Goal: Find specific page/section: Locate a particular part of the current website

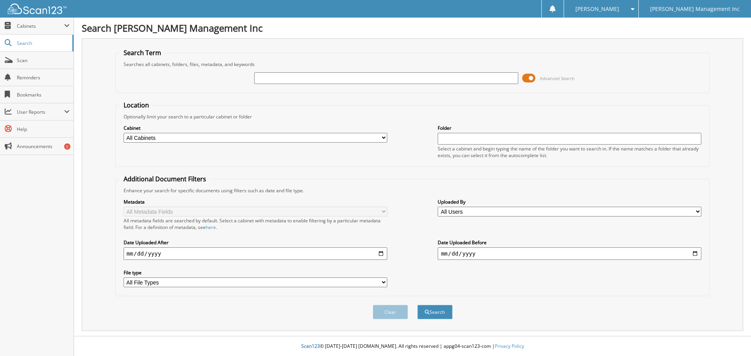
click at [262, 80] on input "text" at bounding box center [386, 78] width 264 height 12
type input "865628"
click at [417, 305] on button "Search" at bounding box center [434, 312] width 35 height 14
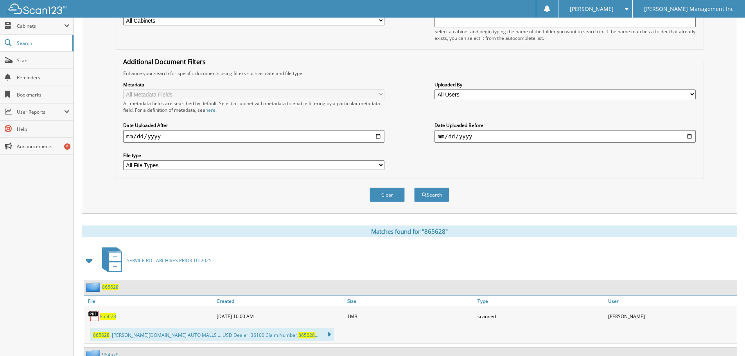
scroll to position [235, 0]
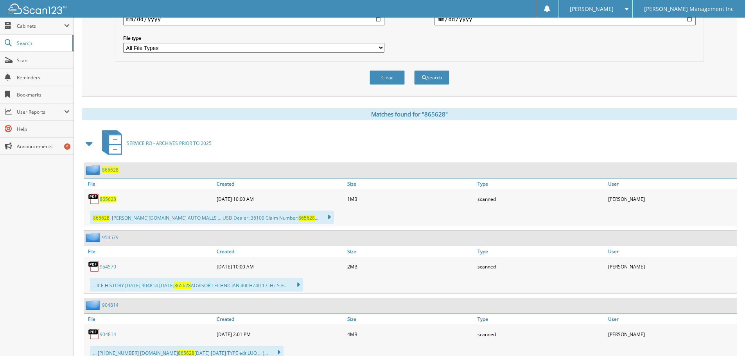
click at [108, 202] on span "865628" at bounding box center [108, 199] width 16 height 7
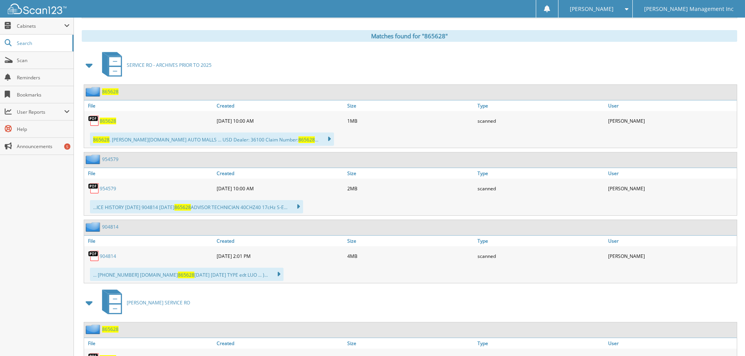
scroll to position [352, 0]
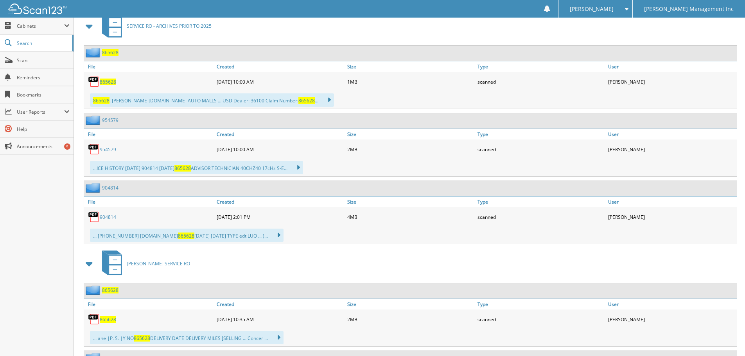
click at [109, 288] on span "865628" at bounding box center [110, 290] width 16 height 7
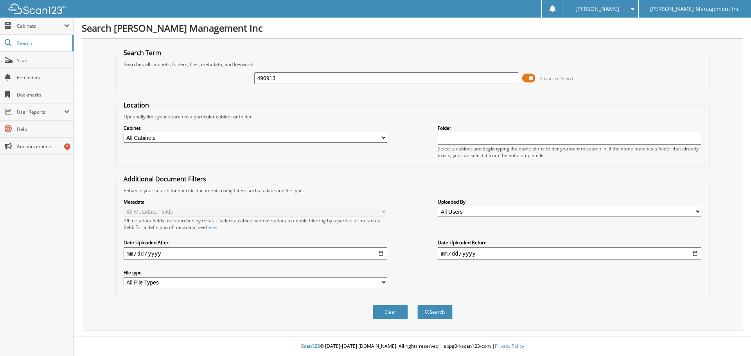
type input "490913"
click at [417, 305] on button "Search" at bounding box center [434, 312] width 35 height 14
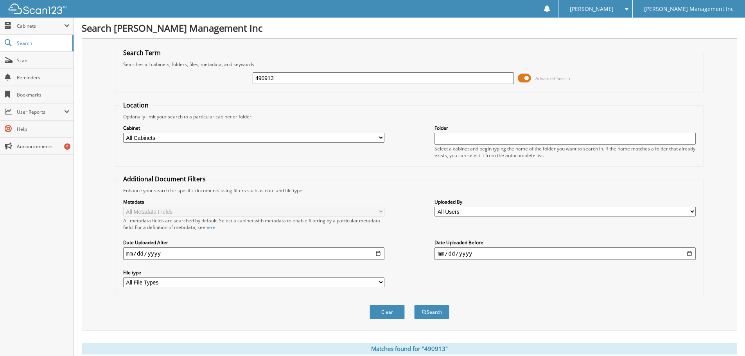
scroll to position [112, 0]
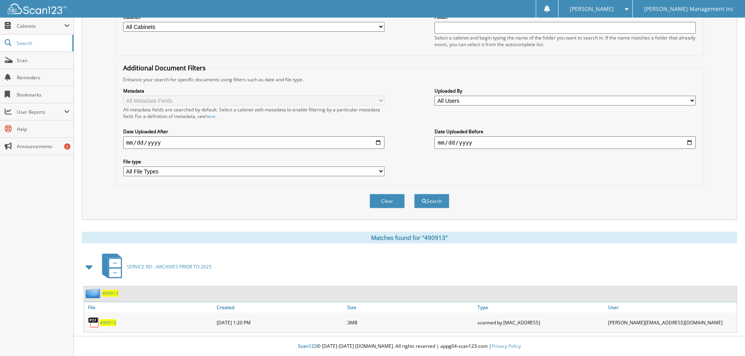
click at [106, 325] on span "490913" at bounding box center [108, 323] width 16 height 7
